Goal: Information Seeking & Learning: Learn about a topic

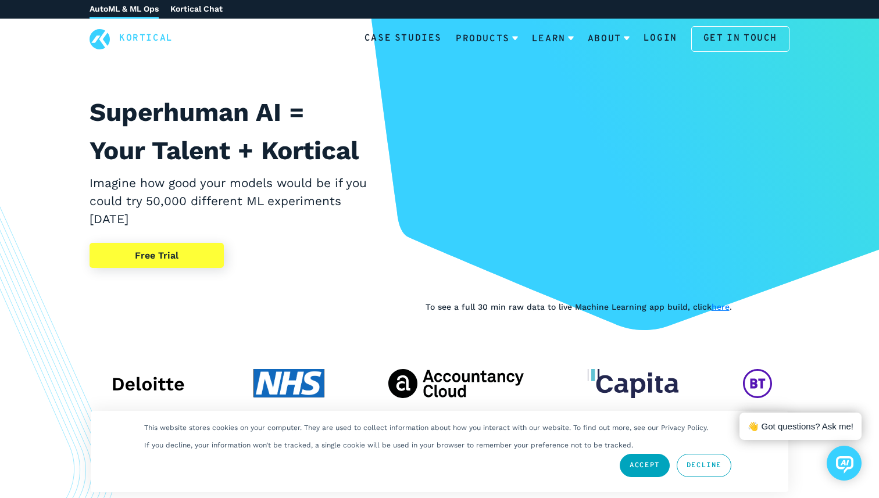
click at [284, 203] on h2 "Imagine how good your models would be if you could try 50,000 different ML expe…" at bounding box center [230, 201] width 280 height 55
click at [227, 197] on h2 "Imagine how good your models would be if you could try 50,000 different ML expe…" at bounding box center [230, 201] width 280 height 55
click at [187, 184] on h2 "Imagine how good your models would be if you could try 50,000 different ML expe…" at bounding box center [230, 201] width 280 height 55
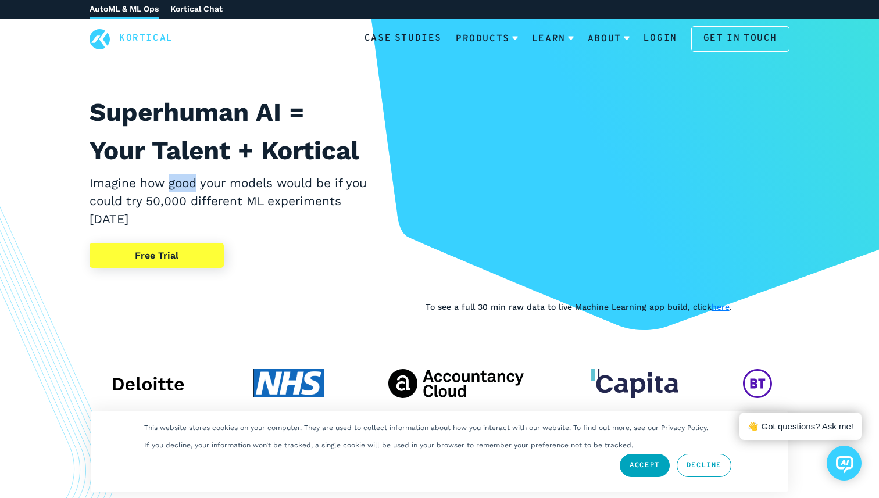
click at [187, 184] on h2 "Imagine how good your models would be if you could try 50,000 different ML expe…" at bounding box center [230, 201] width 280 height 55
click at [209, 202] on h2 "Imagine how good your models would be if you could try 50,000 different ML expe…" at bounding box center [230, 201] width 280 height 55
click at [402, 36] on link "Case Studies" at bounding box center [403, 38] width 77 height 15
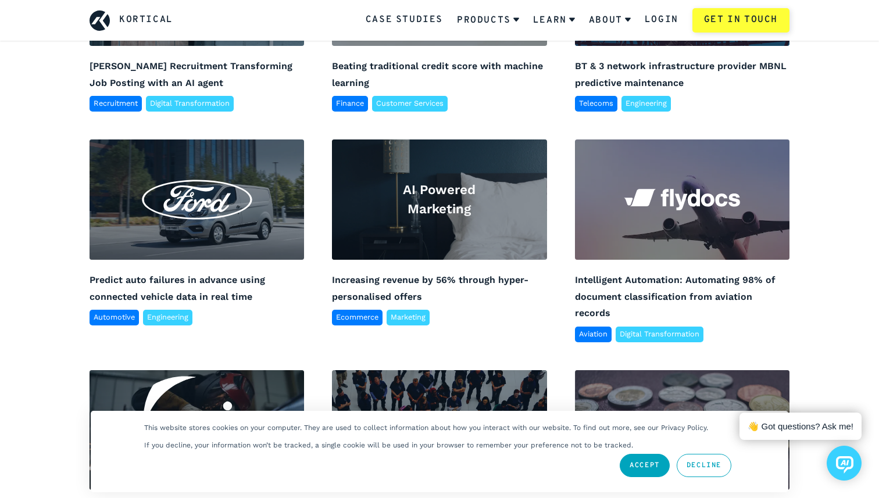
scroll to position [634, 0]
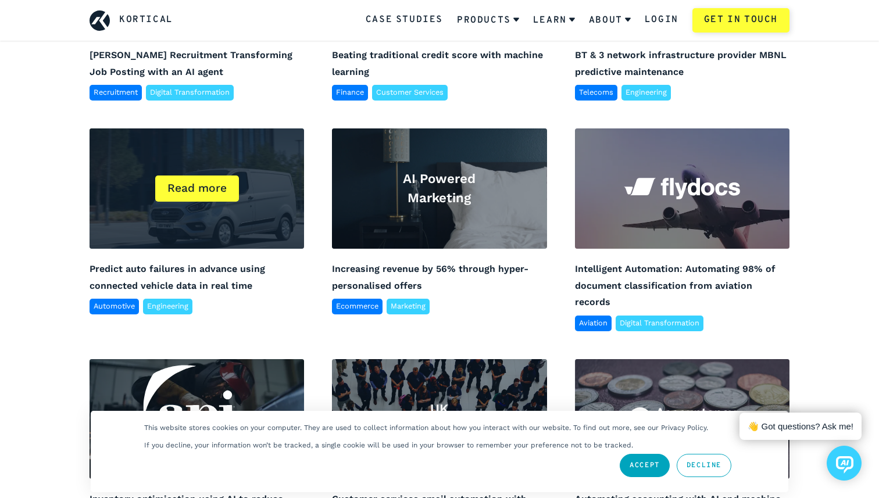
click at [192, 186] on div "Read more" at bounding box center [197, 189] width 84 height 26
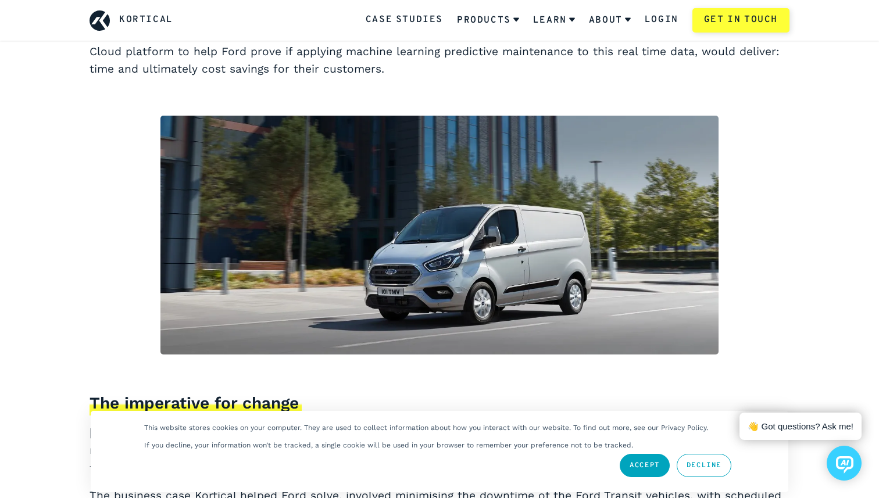
scroll to position [773, 0]
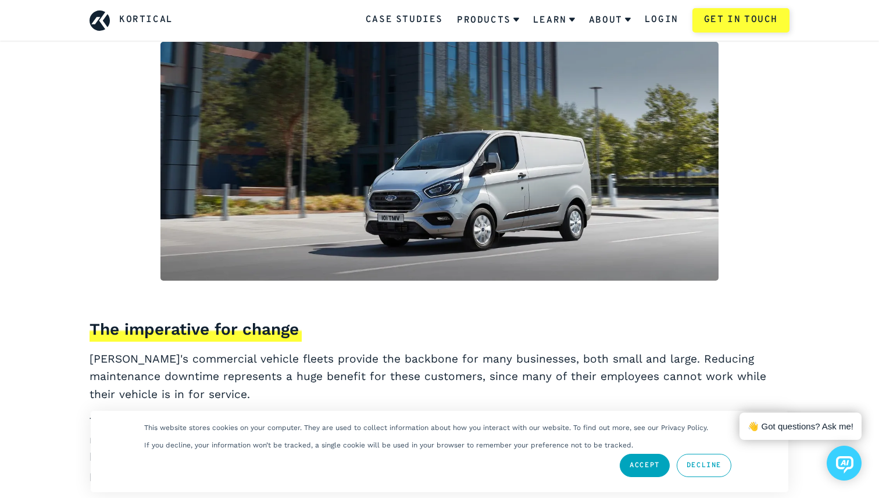
click at [638, 463] on link "Accept" at bounding box center [645, 465] width 50 height 23
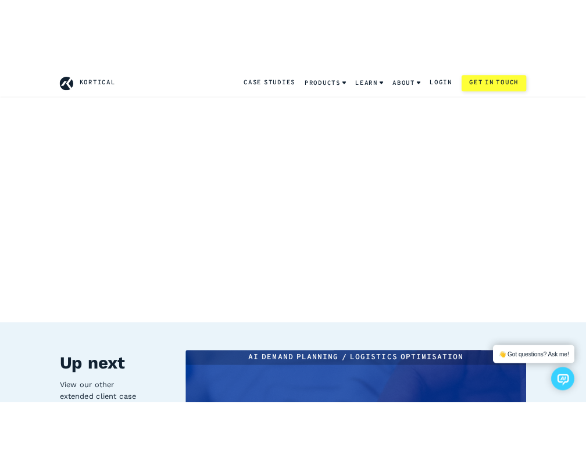
scroll to position [2419, 0]
